Goal: Task Accomplishment & Management: Manage account settings

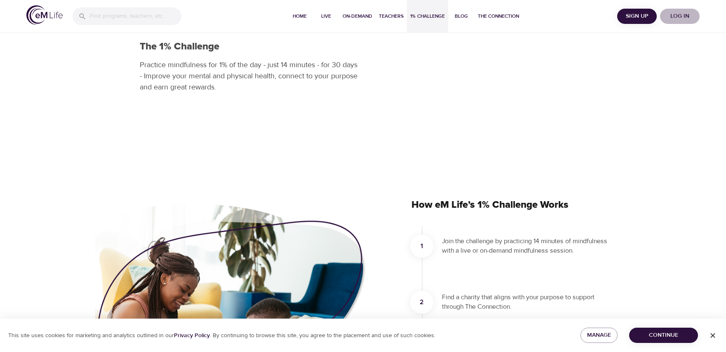
click at [677, 15] on span "Log in" at bounding box center [679, 16] width 33 height 10
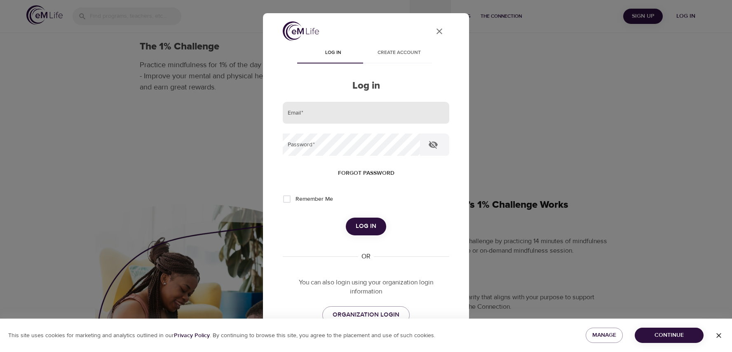
click at [324, 113] on input "email" at bounding box center [366, 113] width 167 height 22
type input "[EMAIL_ADDRESS][DOMAIN_NAME]"
click at [346, 218] on button "Log in" at bounding box center [366, 226] width 40 height 17
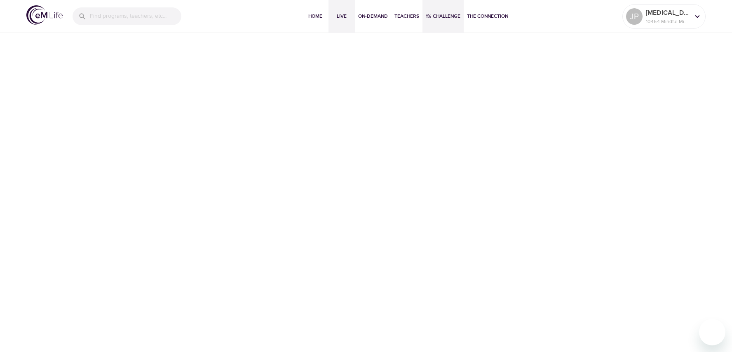
click at [340, 12] on span "Live" at bounding box center [342, 16] width 20 height 9
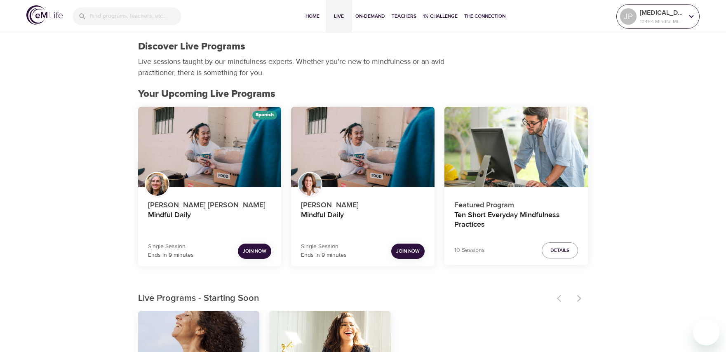
click at [673, 17] on p "[MEDICAL_DATA]" at bounding box center [662, 13] width 44 height 10
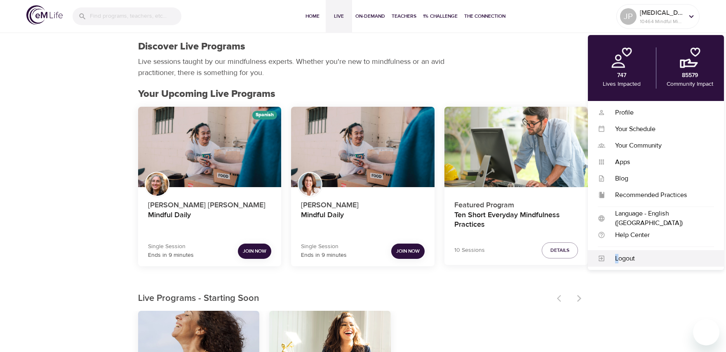
click at [617, 258] on div "Logout" at bounding box center [659, 258] width 109 height 9
